Goal: Find specific page/section: Find specific page/section

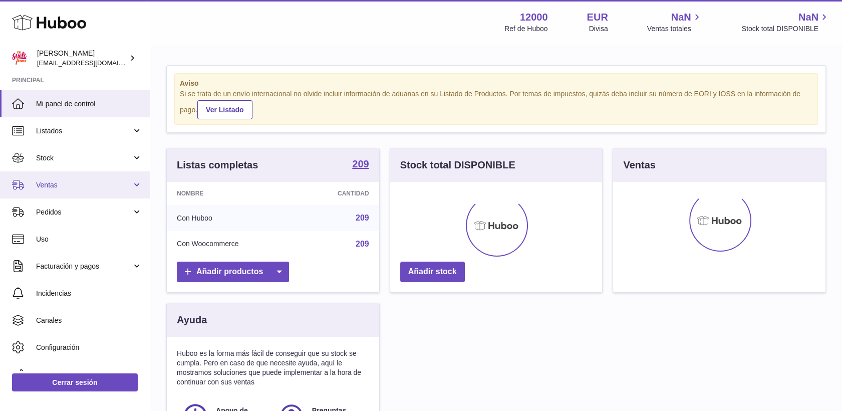
click at [53, 182] on span "Ventas" at bounding box center [84, 185] width 96 height 10
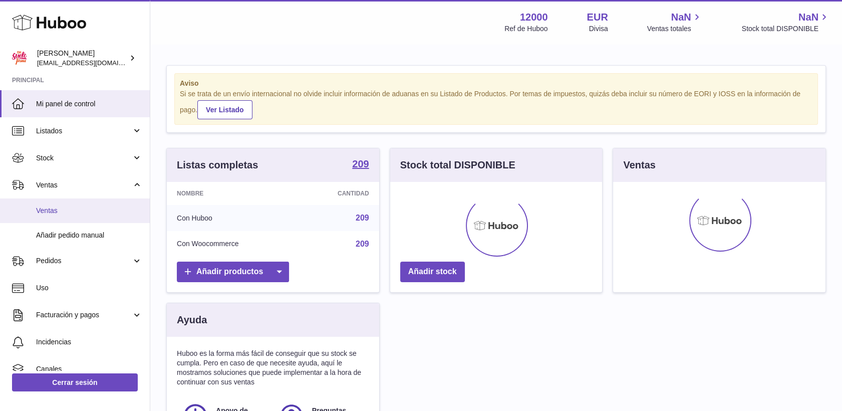
click at [57, 213] on span "Ventas" at bounding box center [89, 211] width 106 height 10
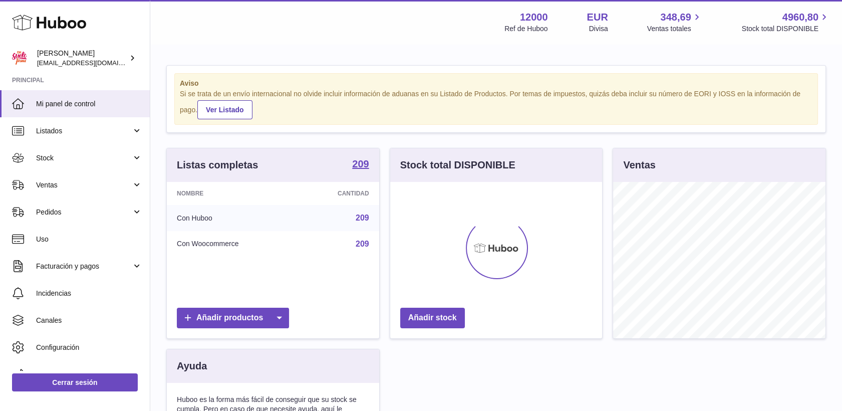
scroll to position [156, 212]
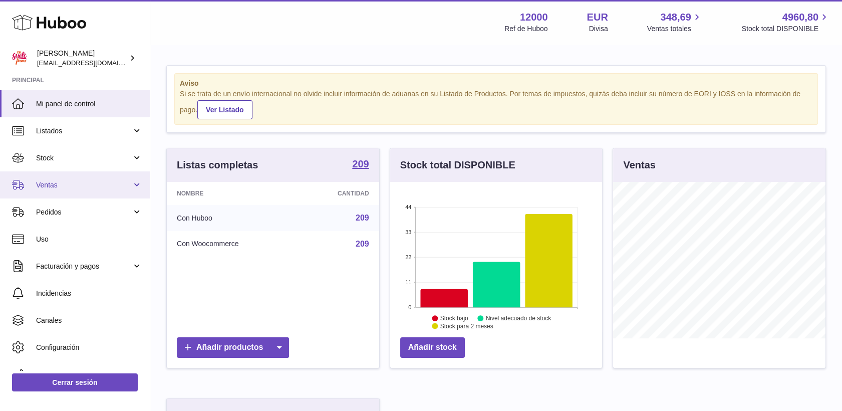
click at [44, 187] on span "Ventas" at bounding box center [84, 185] width 96 height 10
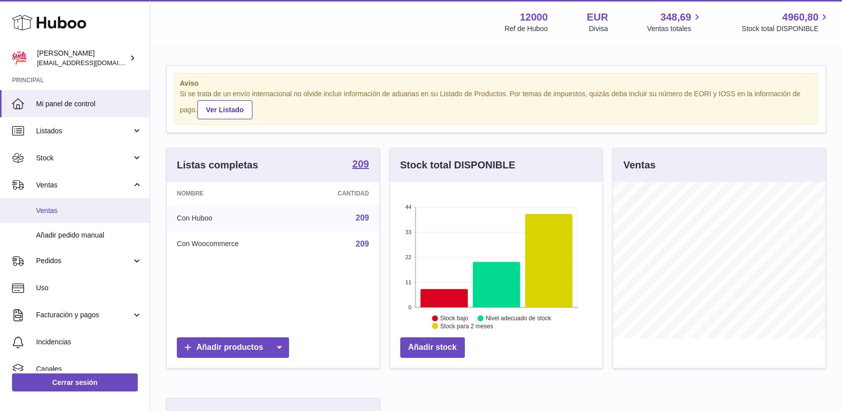
click at [51, 214] on span "Ventas" at bounding box center [89, 211] width 106 height 10
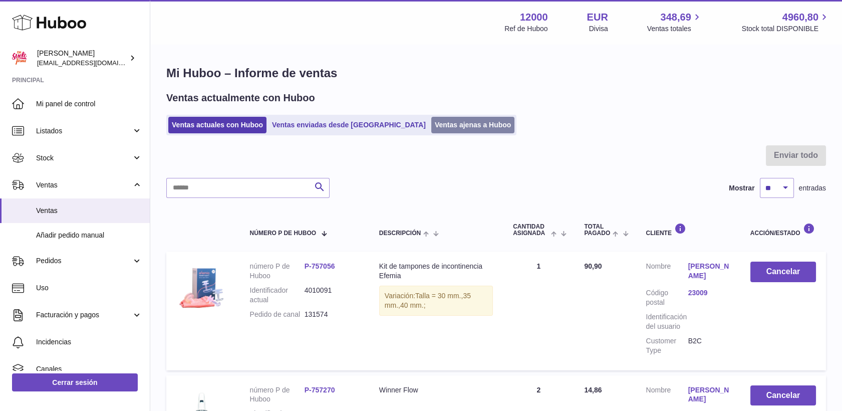
click at [431, 127] on link "Ventas ajenas a Huboo" at bounding box center [473, 125] width 84 height 17
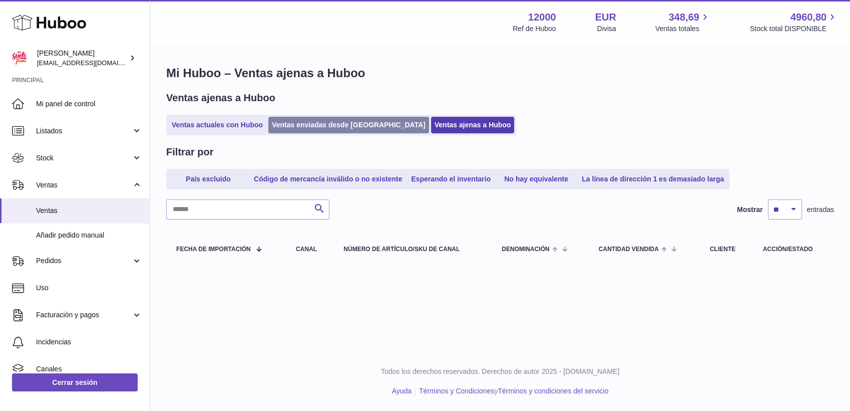
click at [318, 125] on link "Ventas enviadas desde [GEOGRAPHIC_DATA]" at bounding box center [348, 125] width 161 height 17
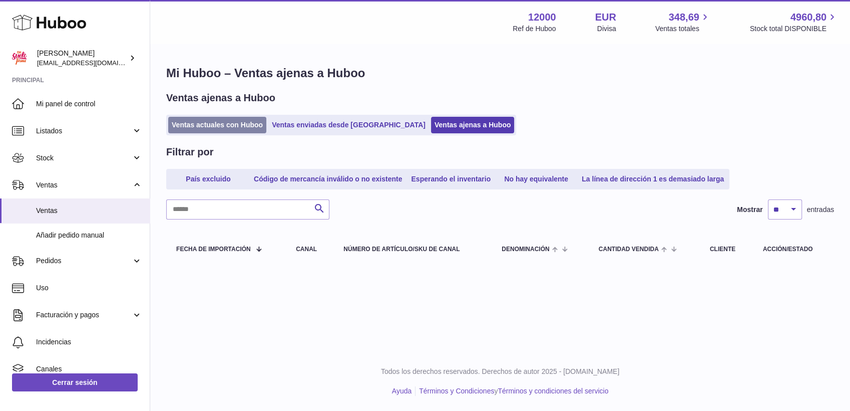
click at [220, 125] on link "Ventas actuales con Huboo" at bounding box center [217, 125] width 98 height 17
